Goal: Navigation & Orientation: Understand site structure

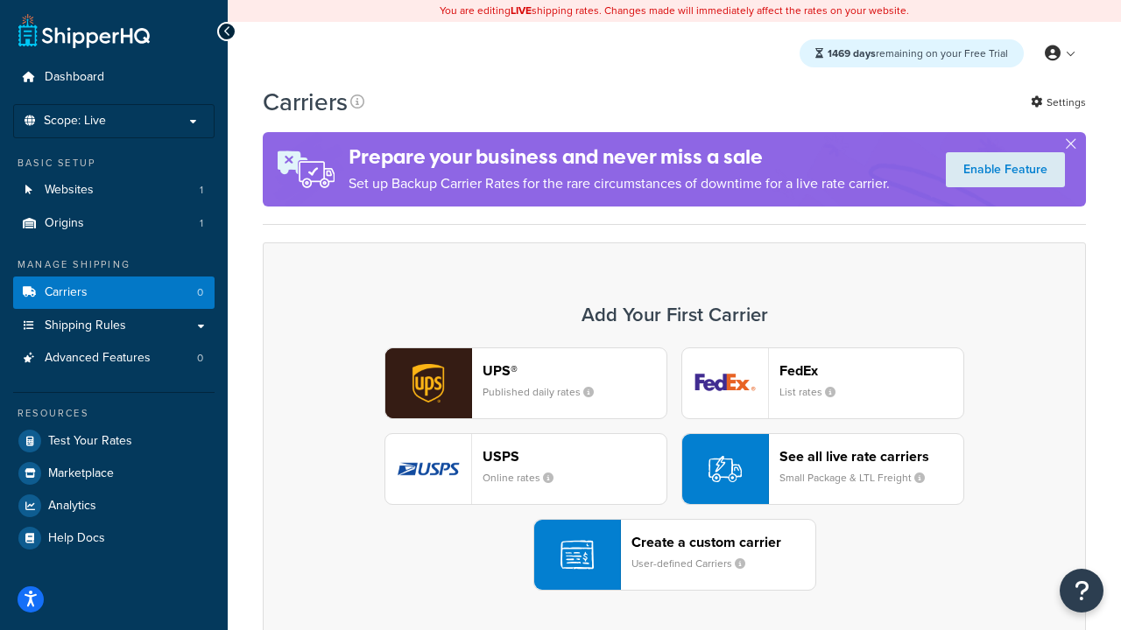
click at [674, 469] on div "UPS® Published daily rates FedEx List rates USPS Online rates See all live rate…" at bounding box center [674, 469] width 786 height 243
click at [871, 370] on header "FedEx" at bounding box center [871, 370] width 184 height 17
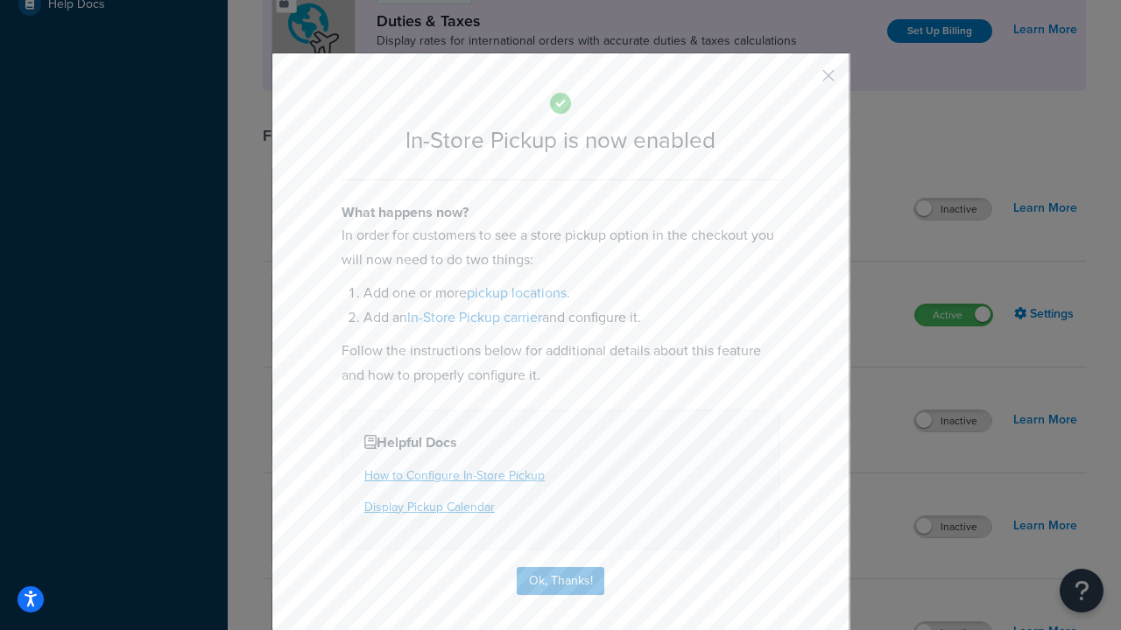
click at [802, 81] on button "button" at bounding box center [802, 82] width 4 height 4
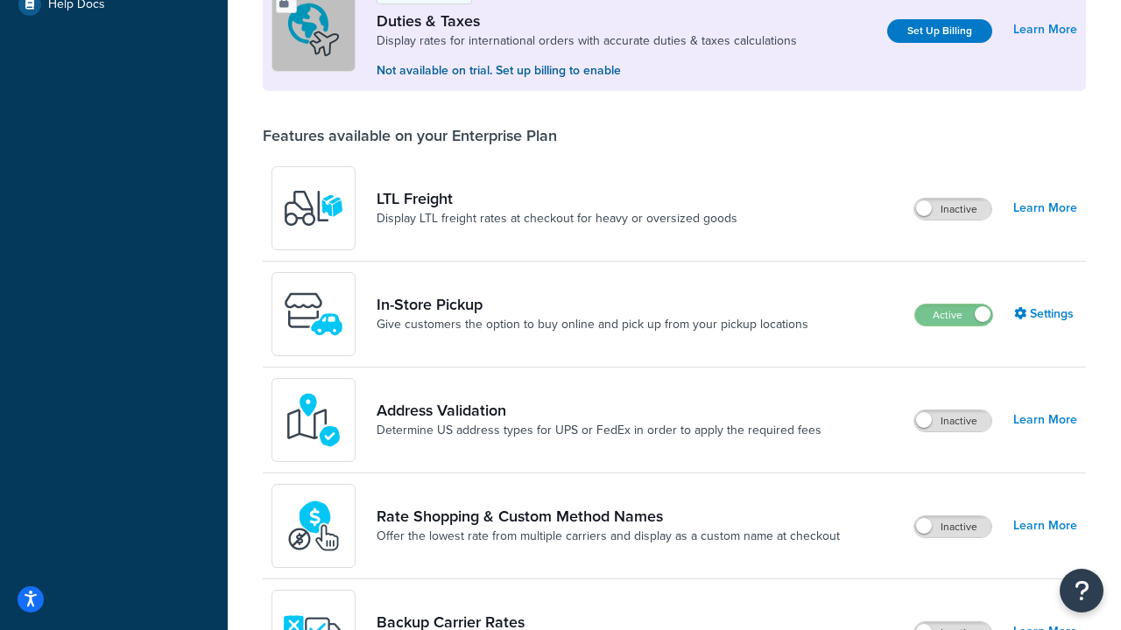
scroll to position [534, 0]
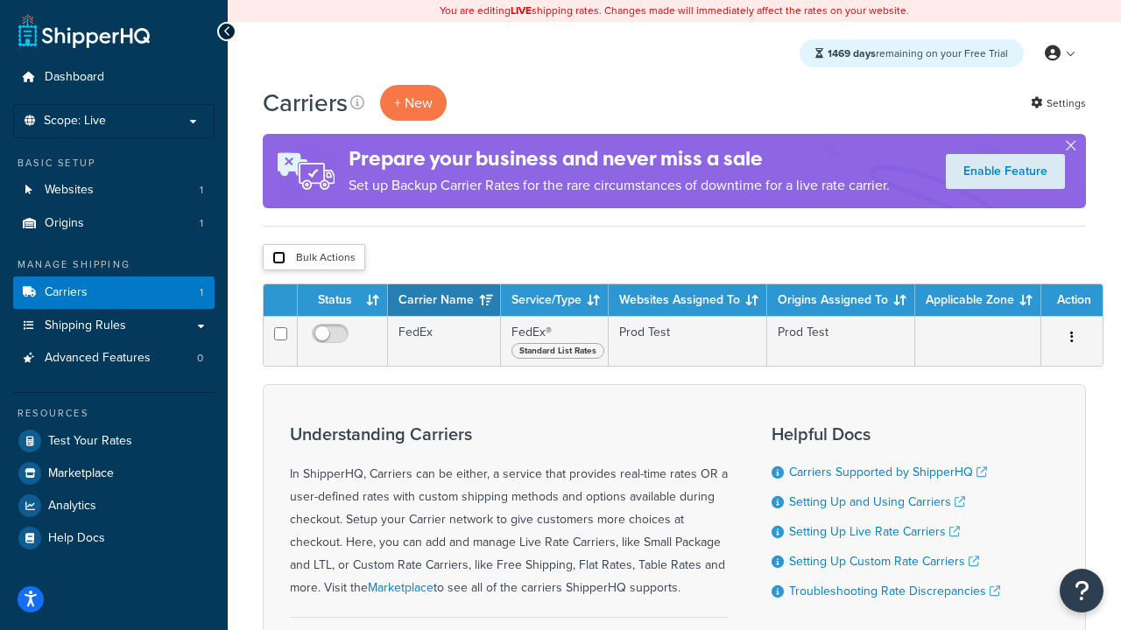
click at [278, 258] on input "checkbox" at bounding box center [278, 257] width 13 height 13
checkbox input "true"
click at [0, 0] on button "Delete" at bounding box center [0, 0] width 0 height 0
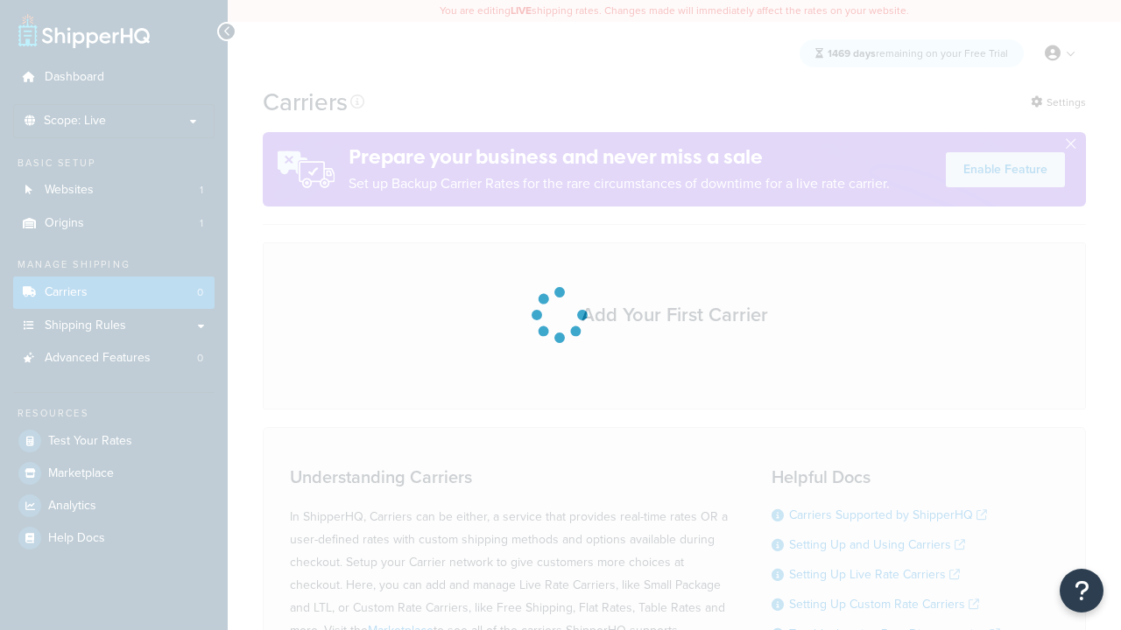
scroll to position [154, 0]
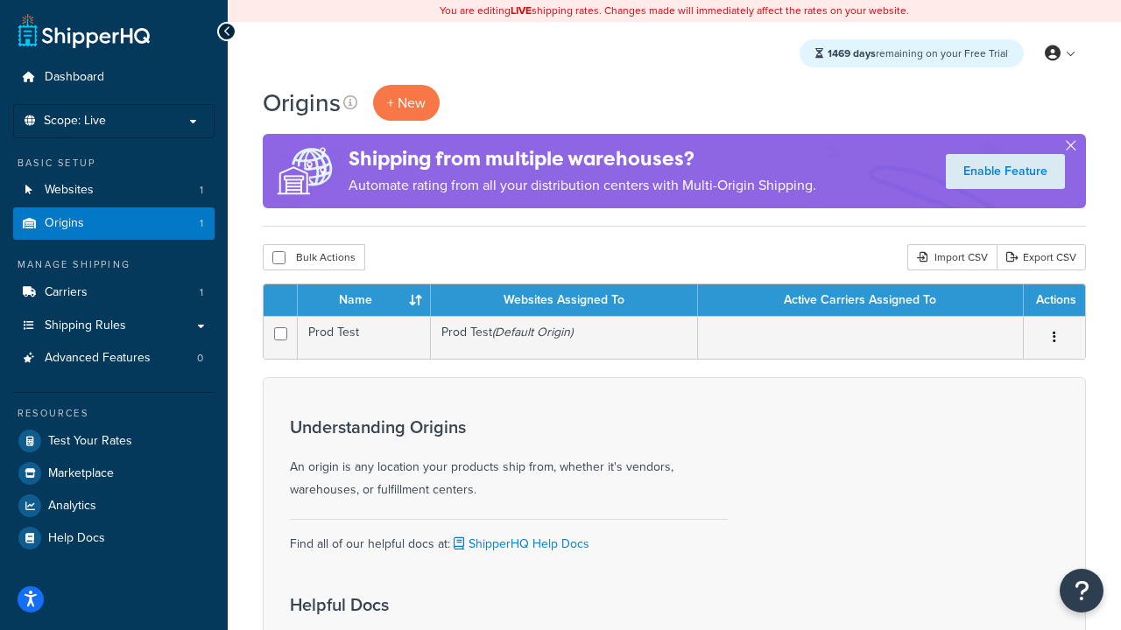
click at [363, 301] on th "Name" at bounding box center [364, 301] width 133 height 32
click at [564, 301] on th "Websites Assigned To" at bounding box center [564, 301] width 267 height 32
click at [860, 301] on th "Active Carriers Assigned To" at bounding box center [861, 301] width 326 height 32
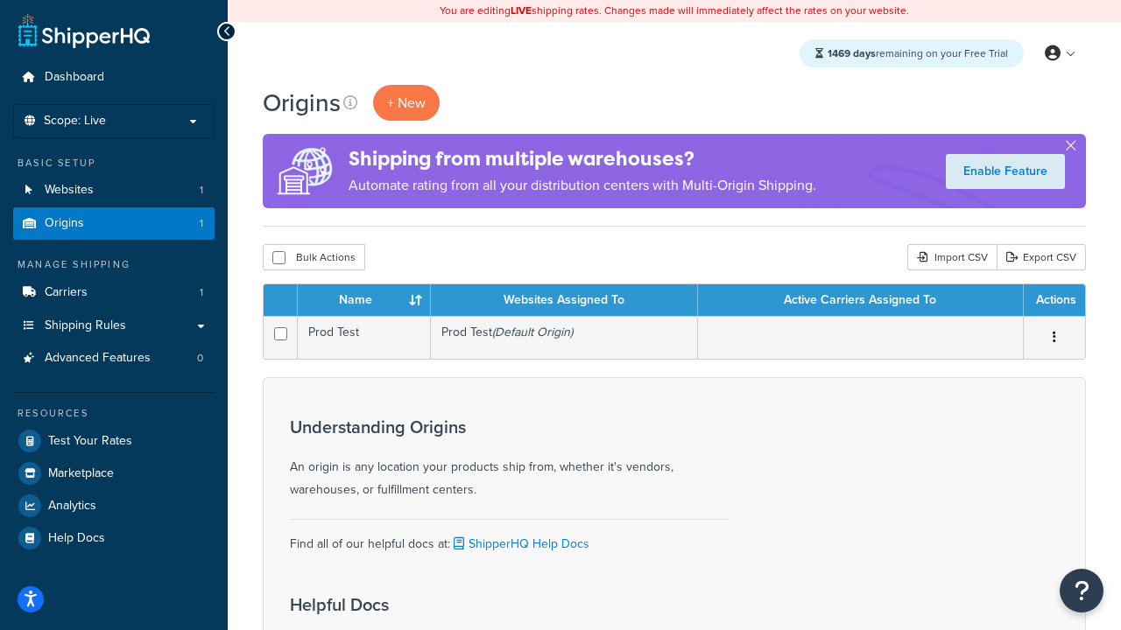
click at [860, 301] on th "Active Carriers Assigned To" at bounding box center [861, 301] width 326 height 32
click at [1053, 301] on th "Actions" at bounding box center [1054, 301] width 61 height 32
click at [350, 102] on icon at bounding box center [350, 102] width 14 height 14
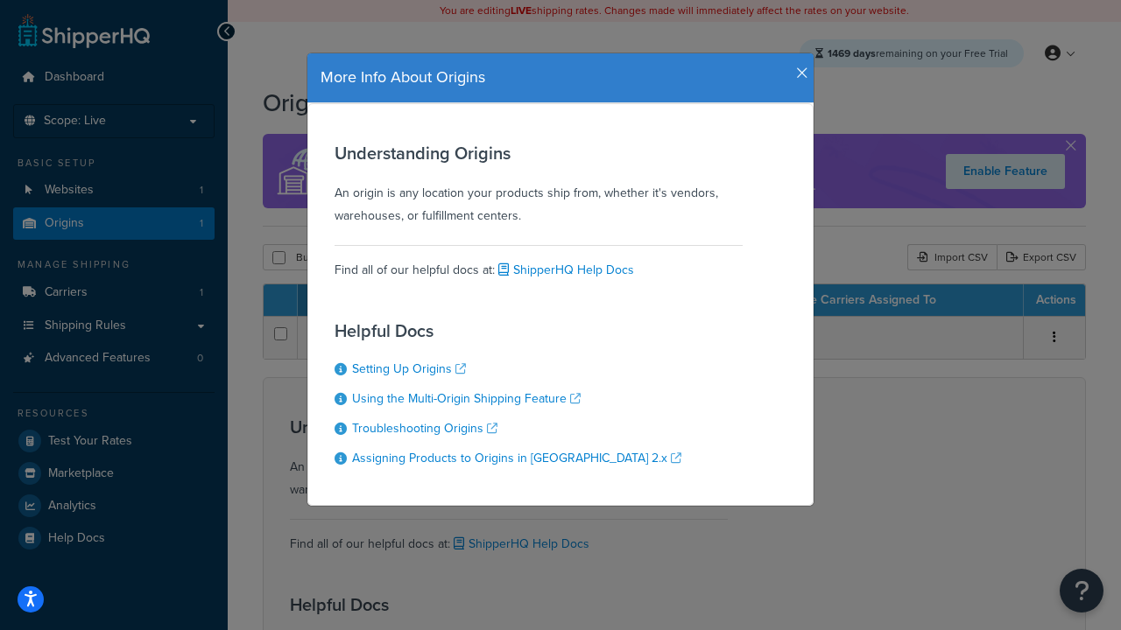
click at [798, 67] on icon "button" at bounding box center [802, 74] width 12 height 16
